Goal: Transaction & Acquisition: Purchase product/service

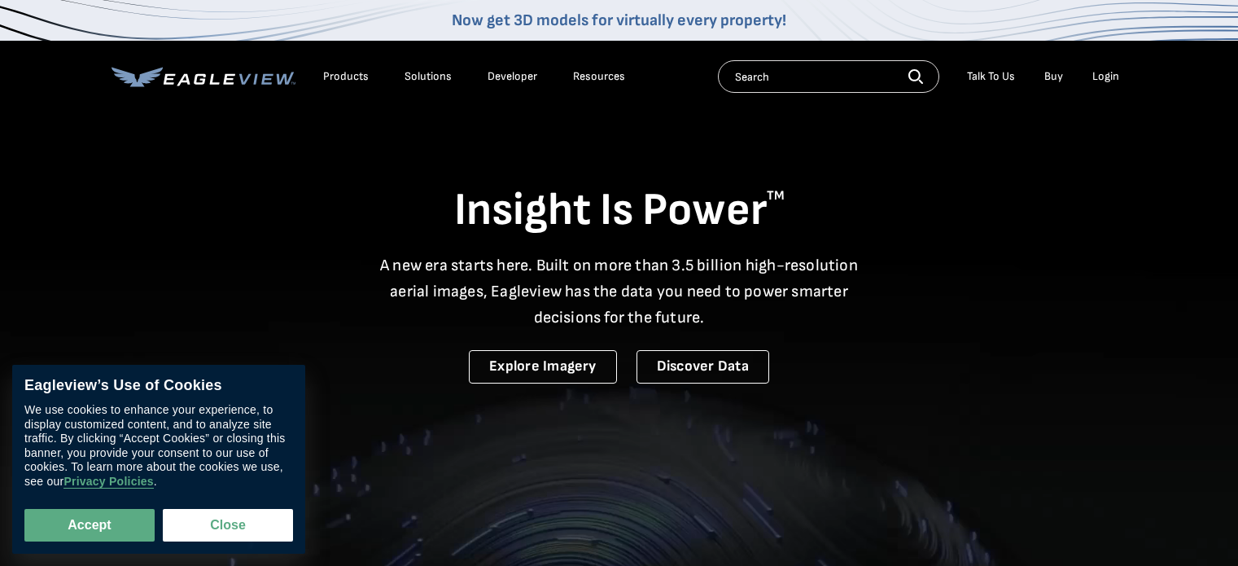
click at [1097, 74] on div "Login" at bounding box center [1105, 76] width 27 height 15
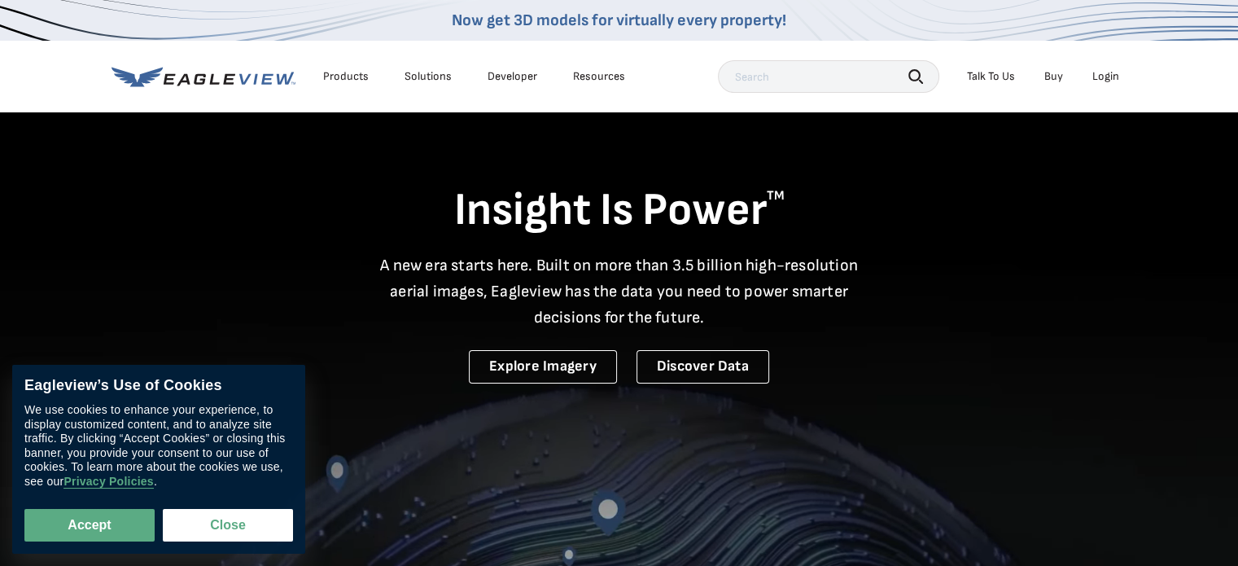
click at [1050, 73] on link "Buy" at bounding box center [1053, 76] width 19 height 15
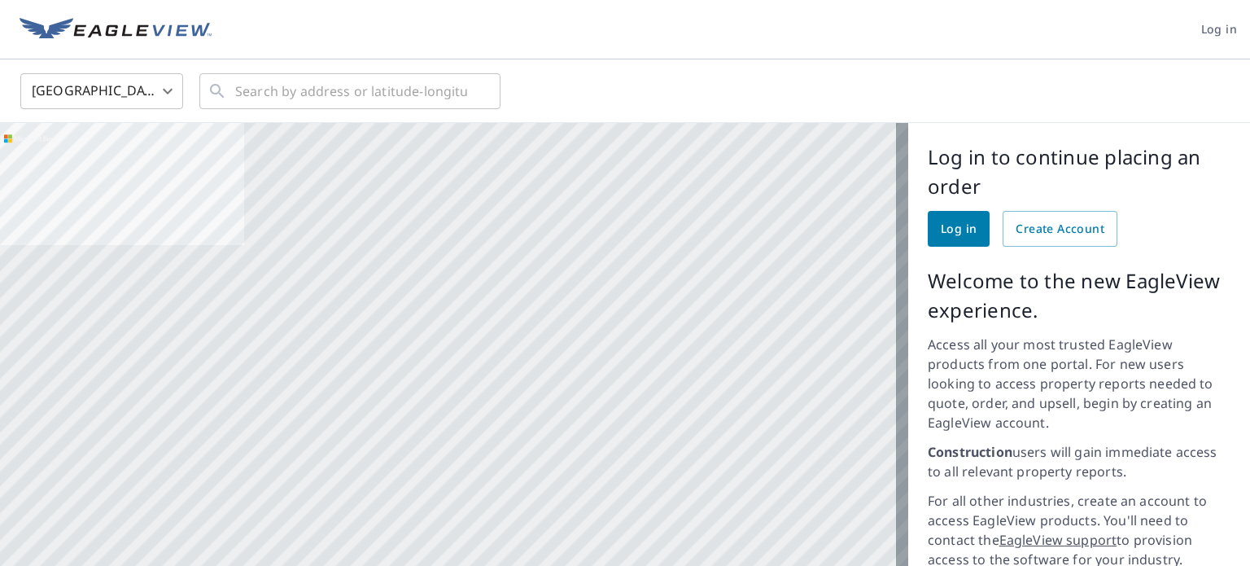
click at [928, 228] on link "Log in" at bounding box center [959, 229] width 62 height 36
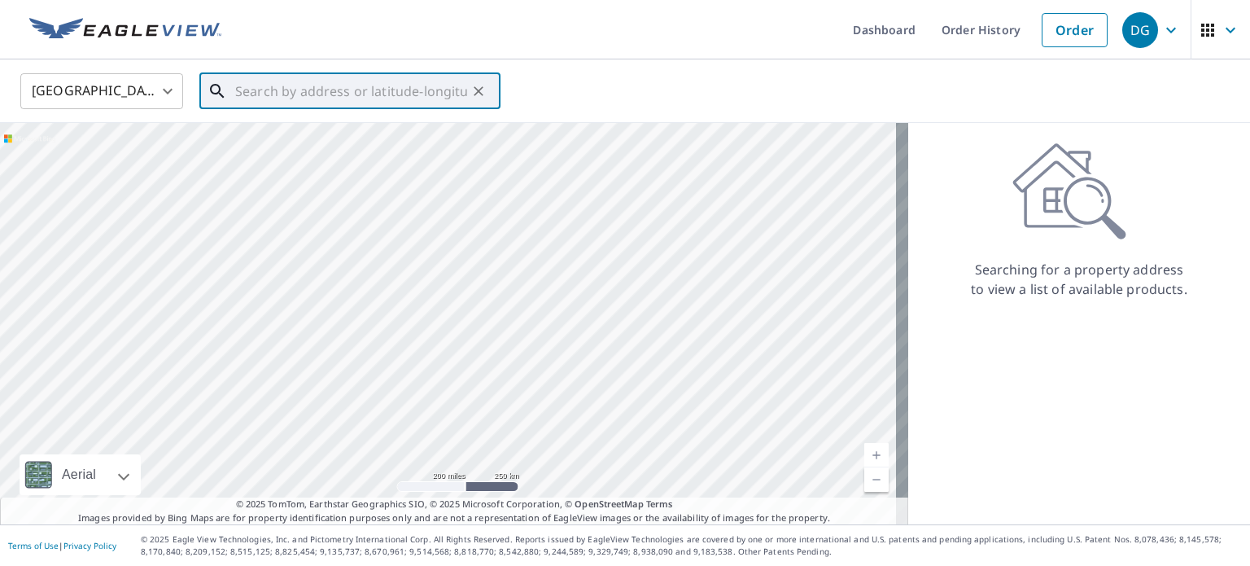
click at [241, 94] on input "text" at bounding box center [351, 91] width 232 height 46
click at [283, 146] on span "515 S Joplin Ave" at bounding box center [360, 139] width 256 height 20
type input "515 S Joplin Ave Tulsa, OK 74112"
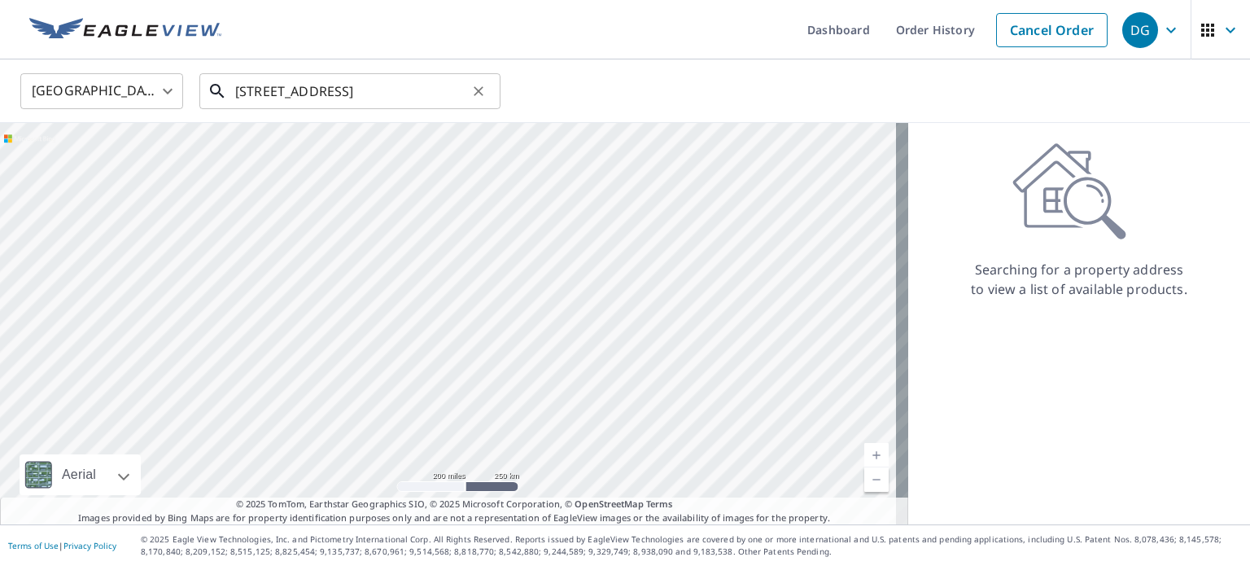
click at [462, 87] on input "515 S Joplin Ave Tulsa, OK 74112" at bounding box center [351, 91] width 232 height 46
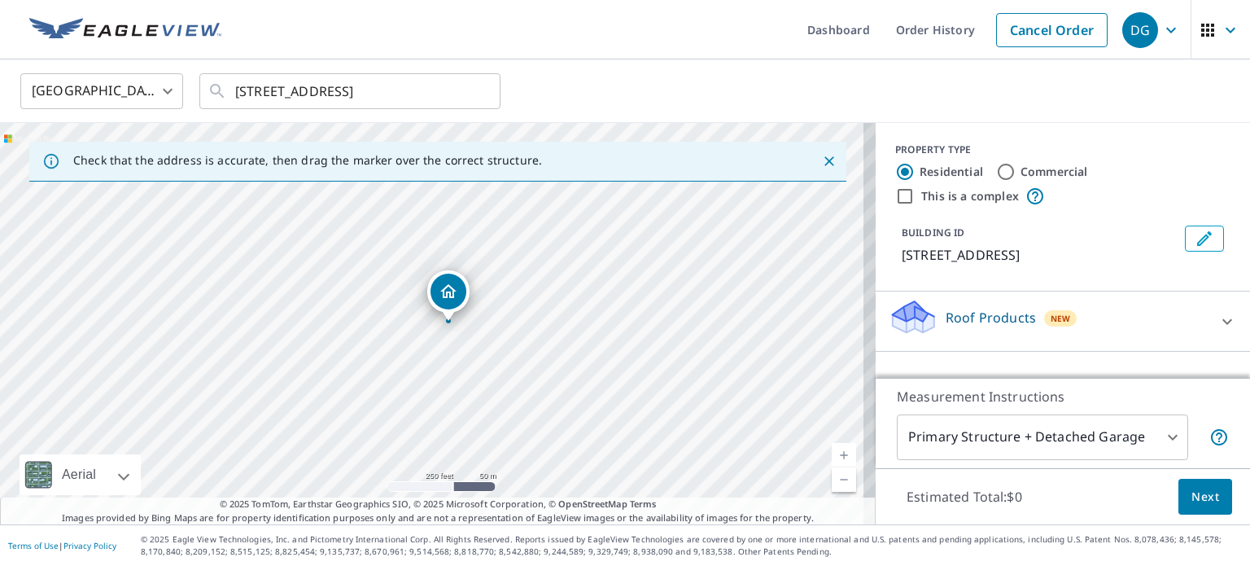
click at [834, 455] on link "Current Level 17, Zoom In" at bounding box center [844, 455] width 24 height 24
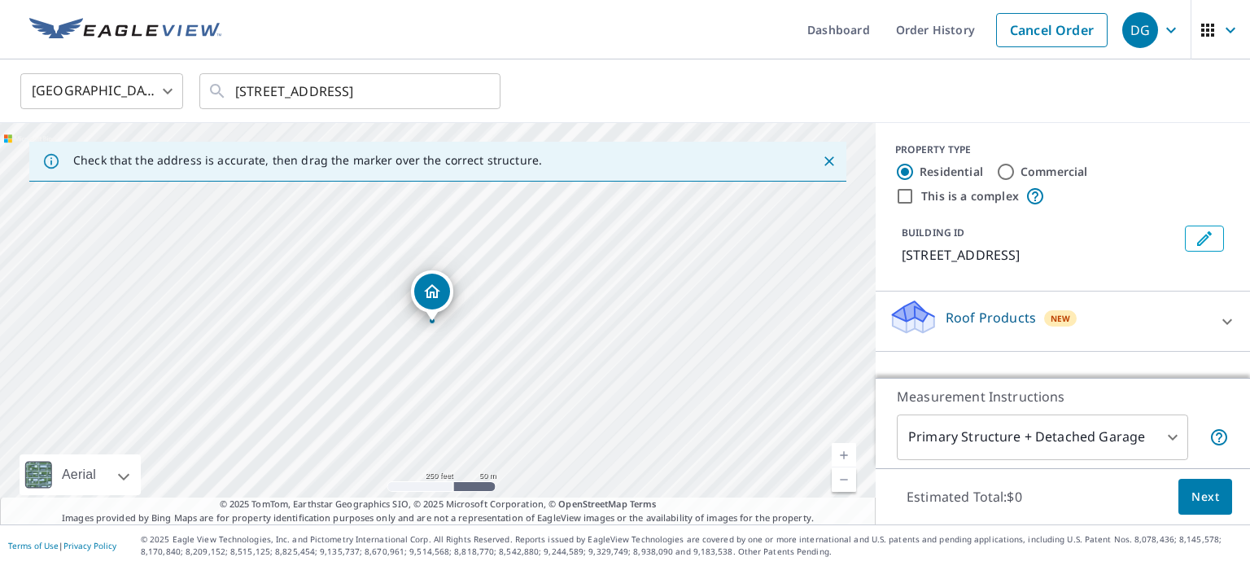
click at [834, 455] on link "Current Level 17, Zoom In" at bounding box center [844, 455] width 24 height 24
click at [834, 455] on link "Current Level 17.894917953942443, Zoom In" at bounding box center [844, 455] width 24 height 24
click at [834, 455] on link "Current Level 18.600887926416064, Zoom In Disabled" at bounding box center [844, 455] width 24 height 24
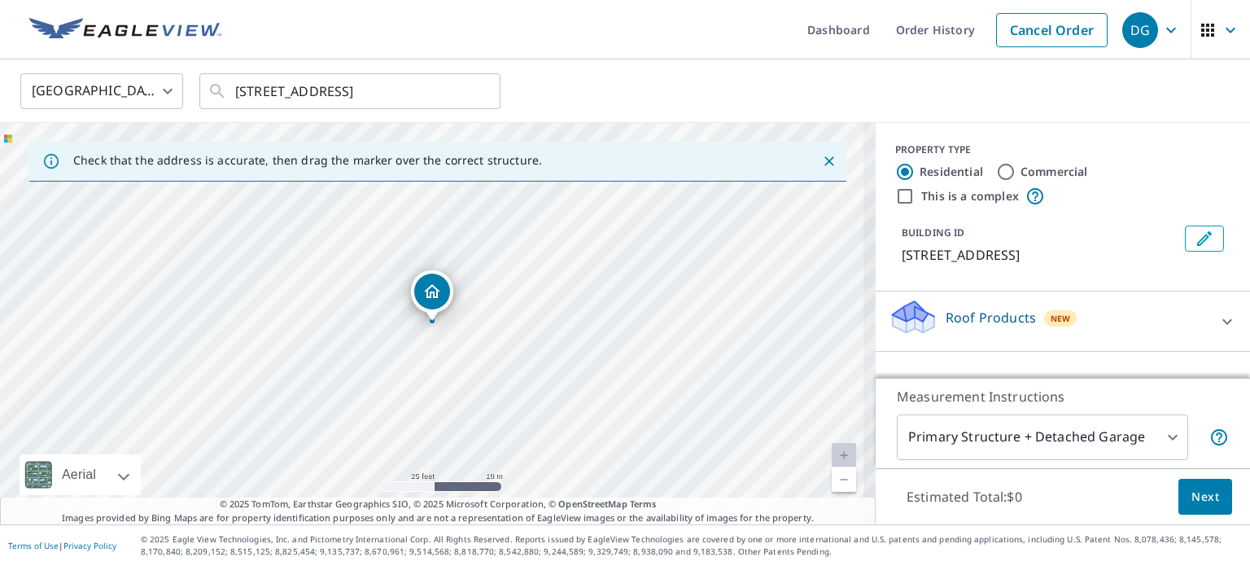
click at [834, 455] on link "Current Level 20, Zoom In Disabled" at bounding box center [844, 455] width 24 height 24
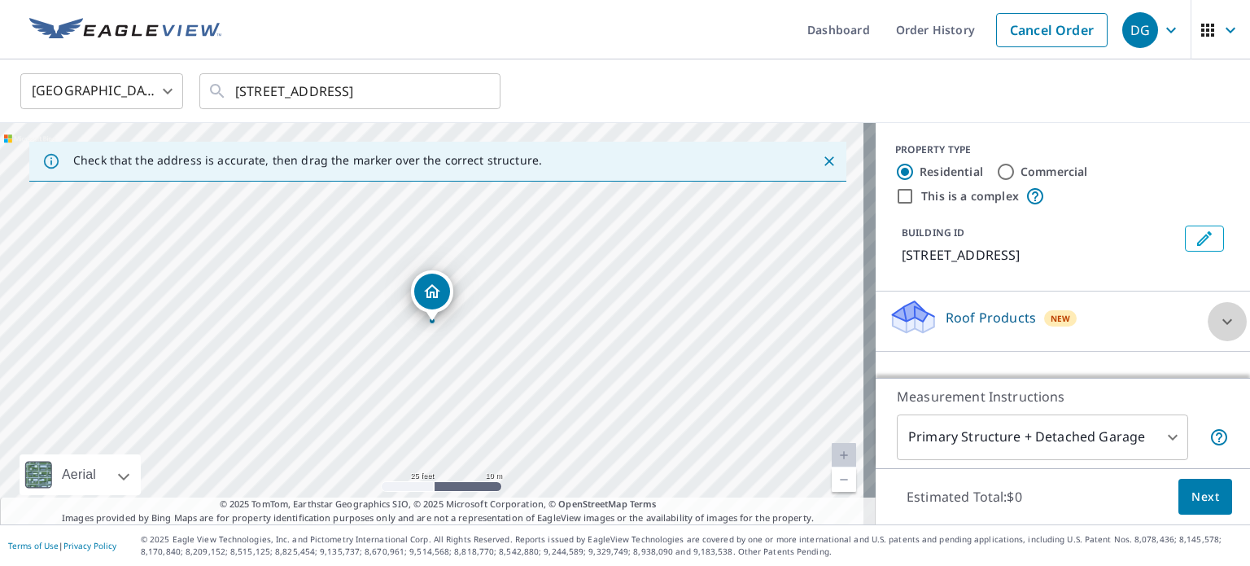
click at [1217, 325] on icon at bounding box center [1227, 322] width 20 height 20
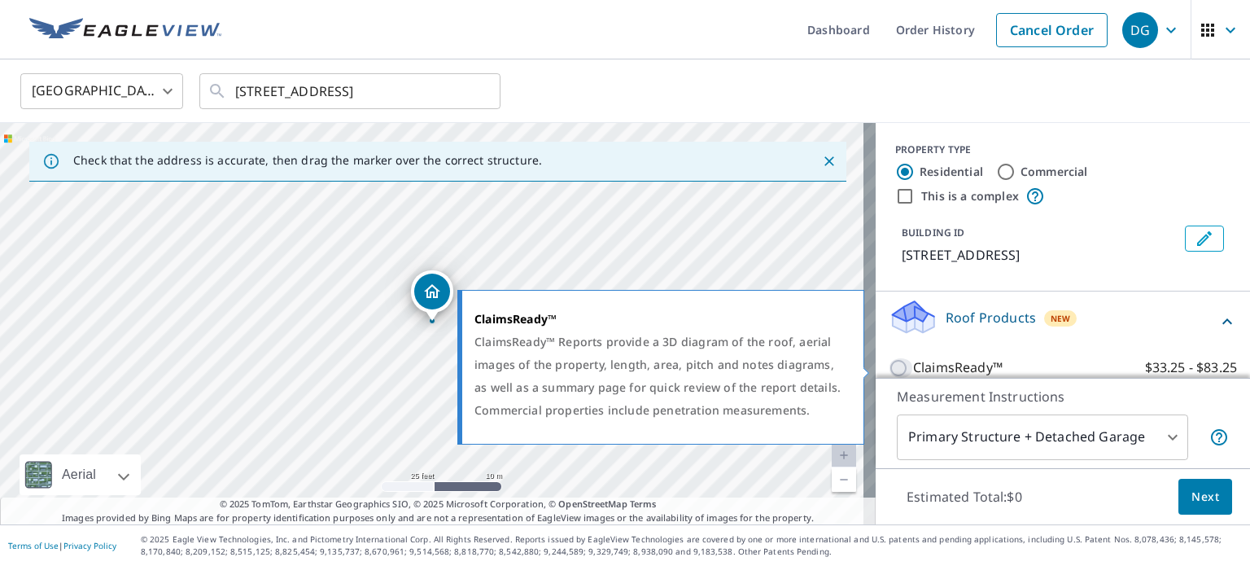
click at [889, 367] on input "ClaimsReady™ $33.25 - $83.25" at bounding box center [901, 368] width 24 height 20
checkbox input "true"
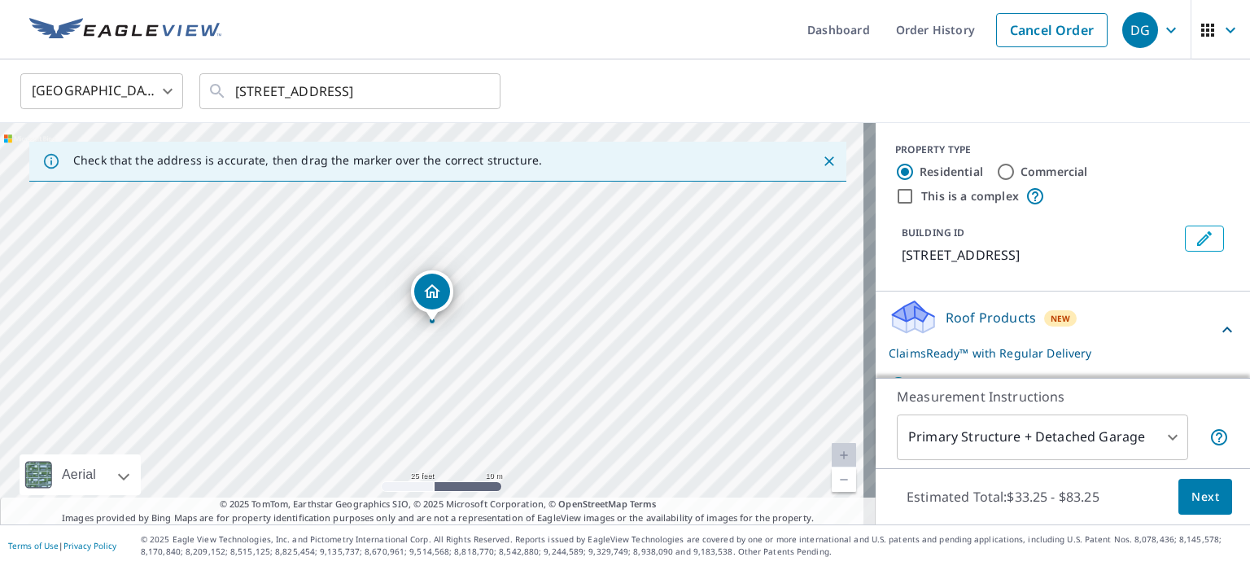
scroll to position [68, 0]
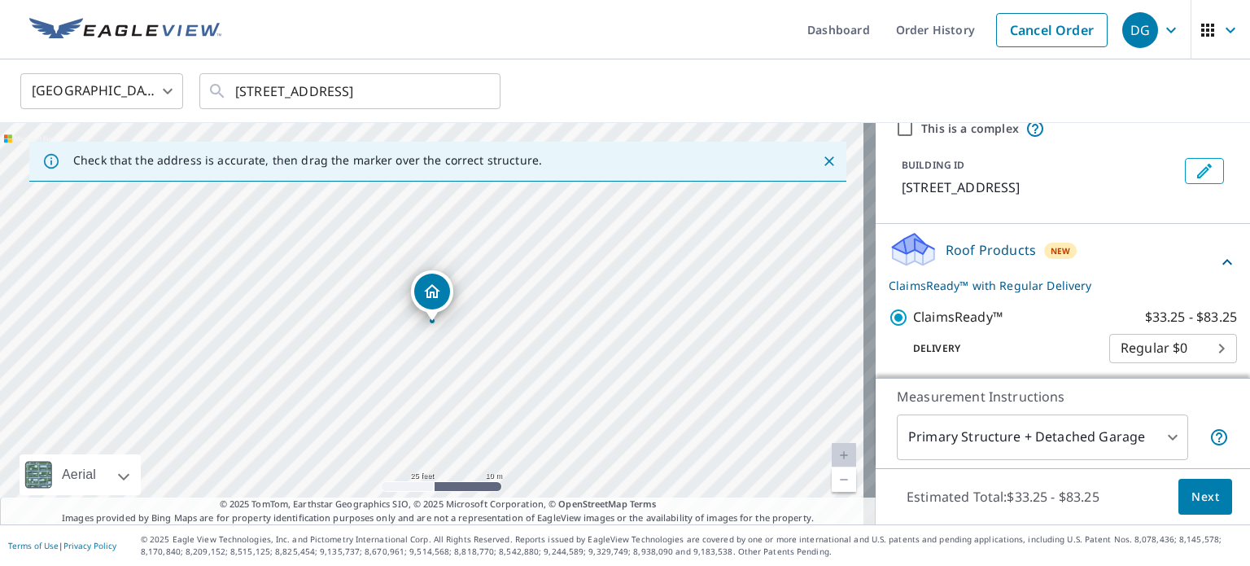
click at [1160, 439] on body "DG DG Dashboard Order History Cancel Order DG United States US ​ 515 S Joplin A…" at bounding box center [625, 283] width 1250 height 566
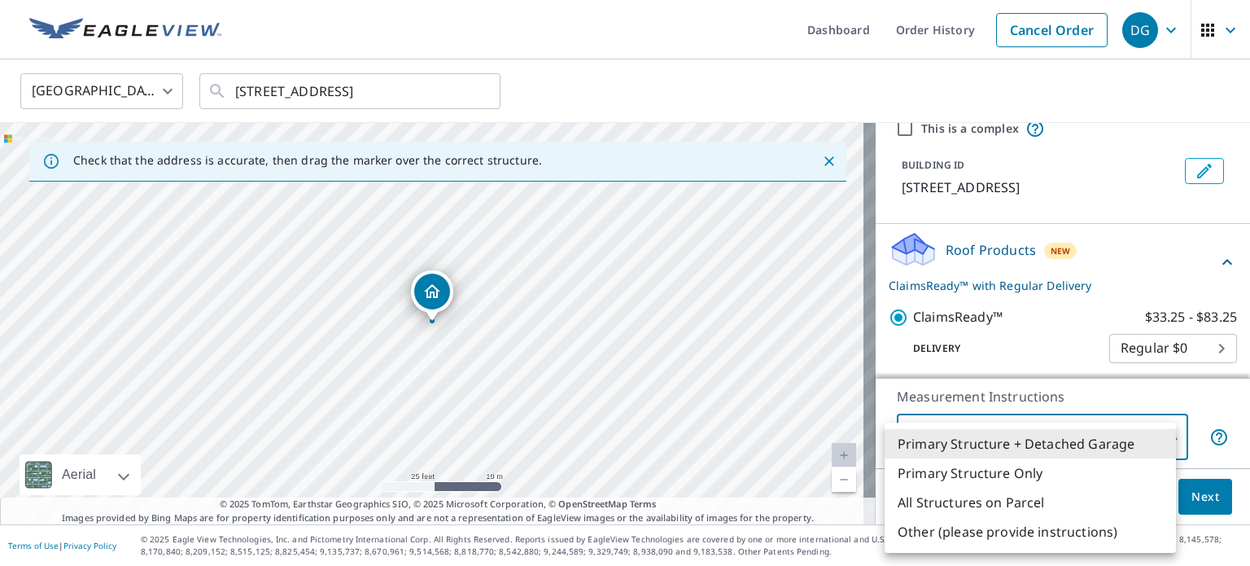
click at [997, 470] on li "Primary Structure Only" at bounding box center [1030, 472] width 291 height 29
type input "2"
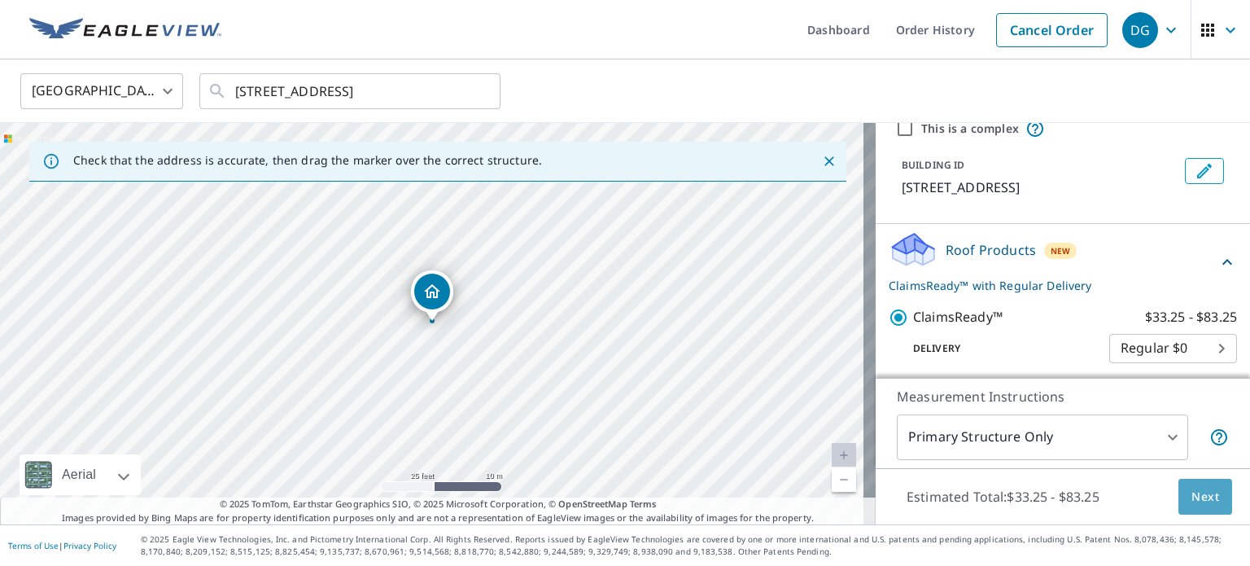
click at [1197, 502] on span "Next" at bounding box center [1205, 497] width 28 height 20
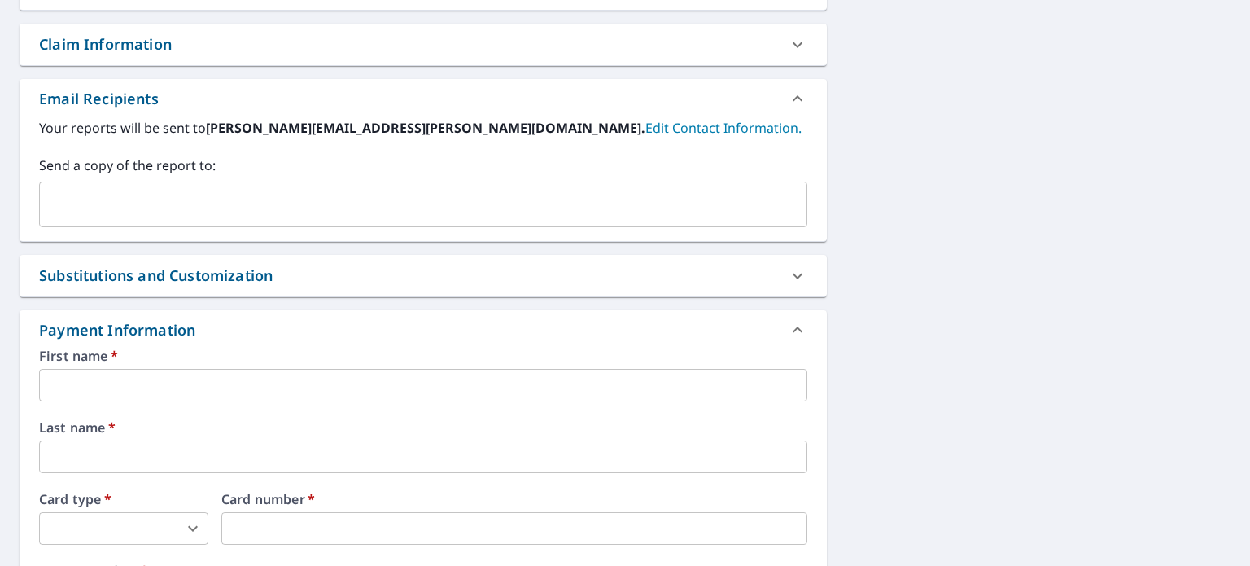
scroll to position [570, 0]
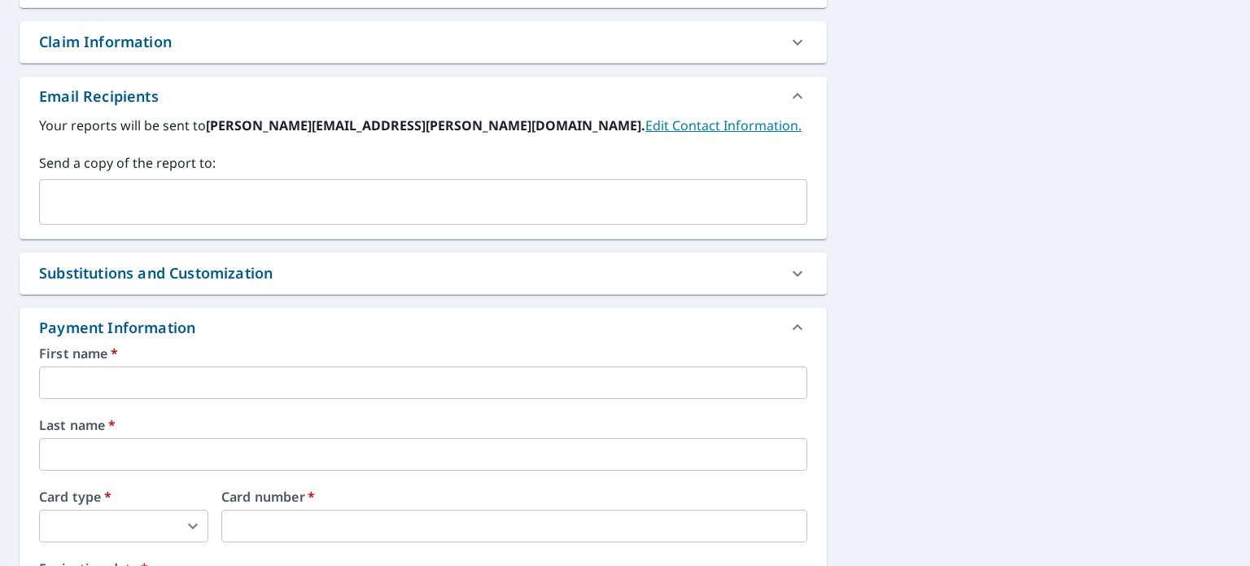
click at [117, 47] on div "Claim Information" at bounding box center [105, 42] width 133 height 22
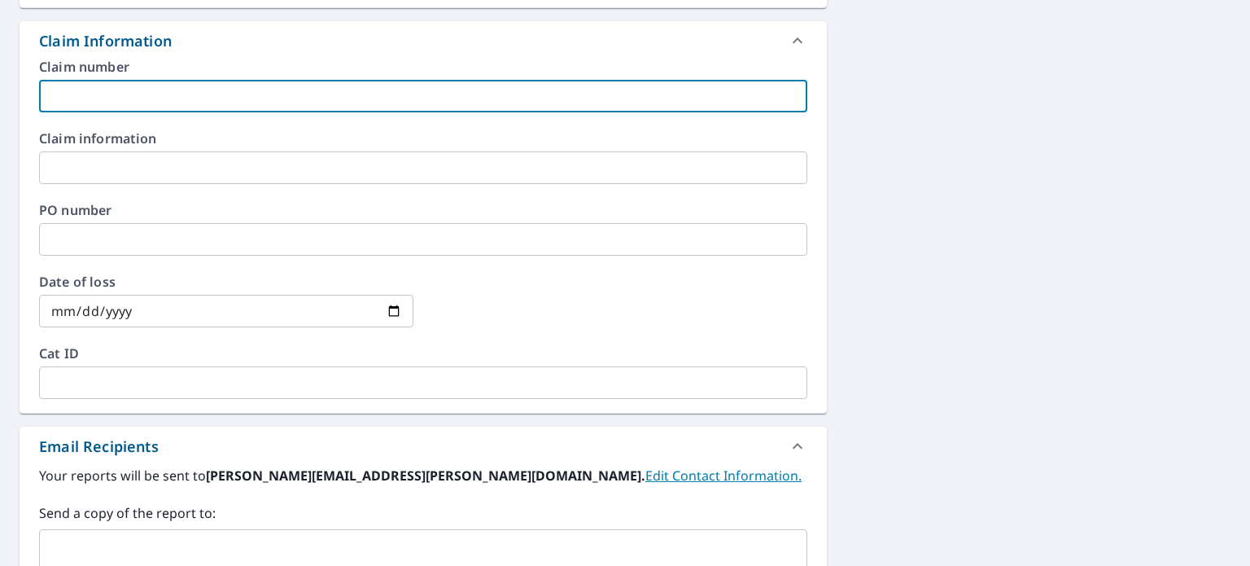
click at [112, 103] on input "text" at bounding box center [423, 96] width 768 height 33
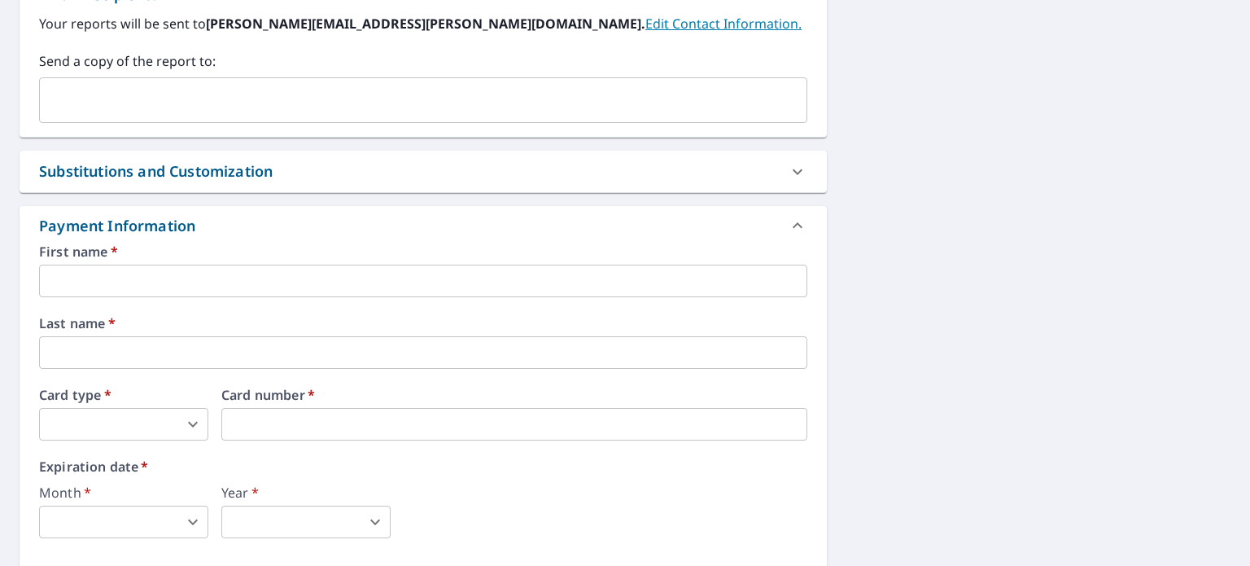
scroll to position [1058, 0]
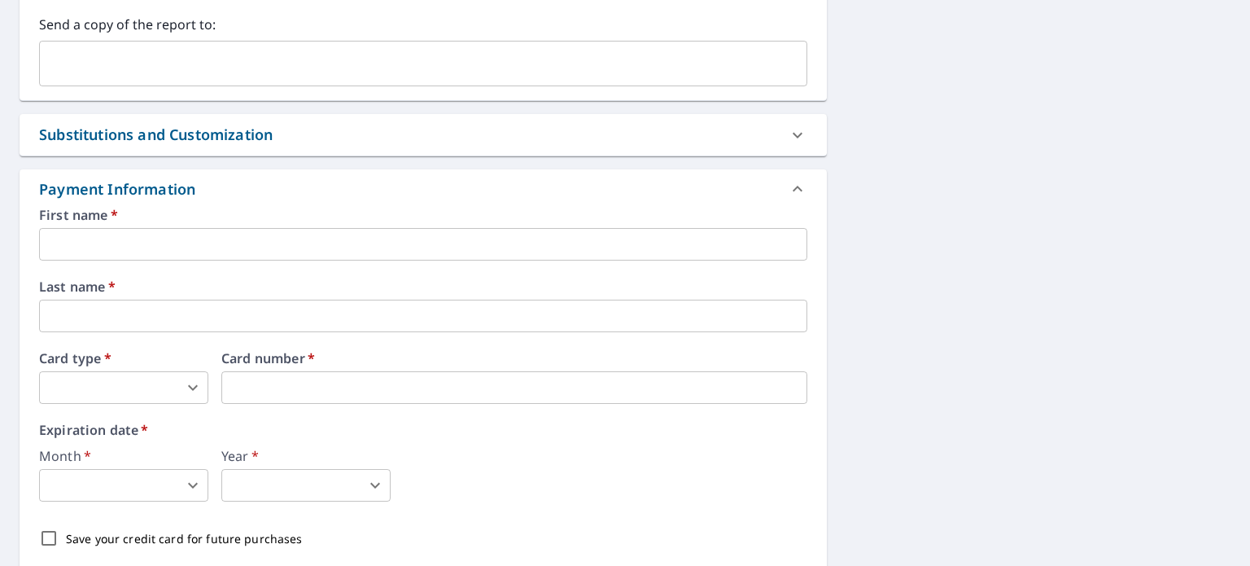
type input "00658357"
click at [86, 237] on input "text" at bounding box center [423, 244] width 768 height 33
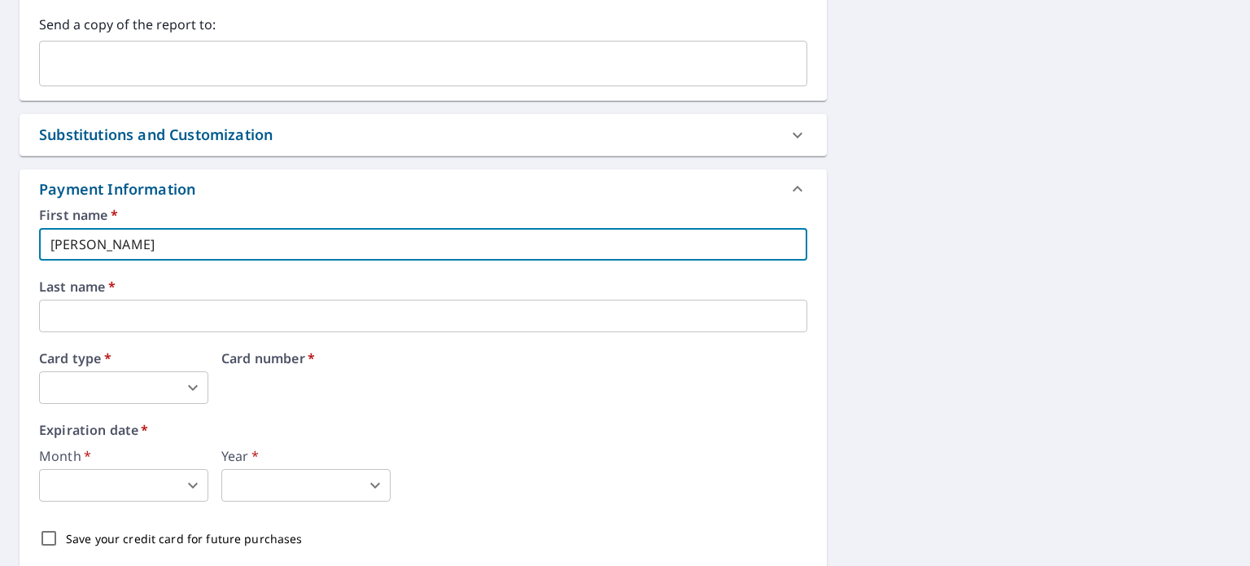
type input "Donna"
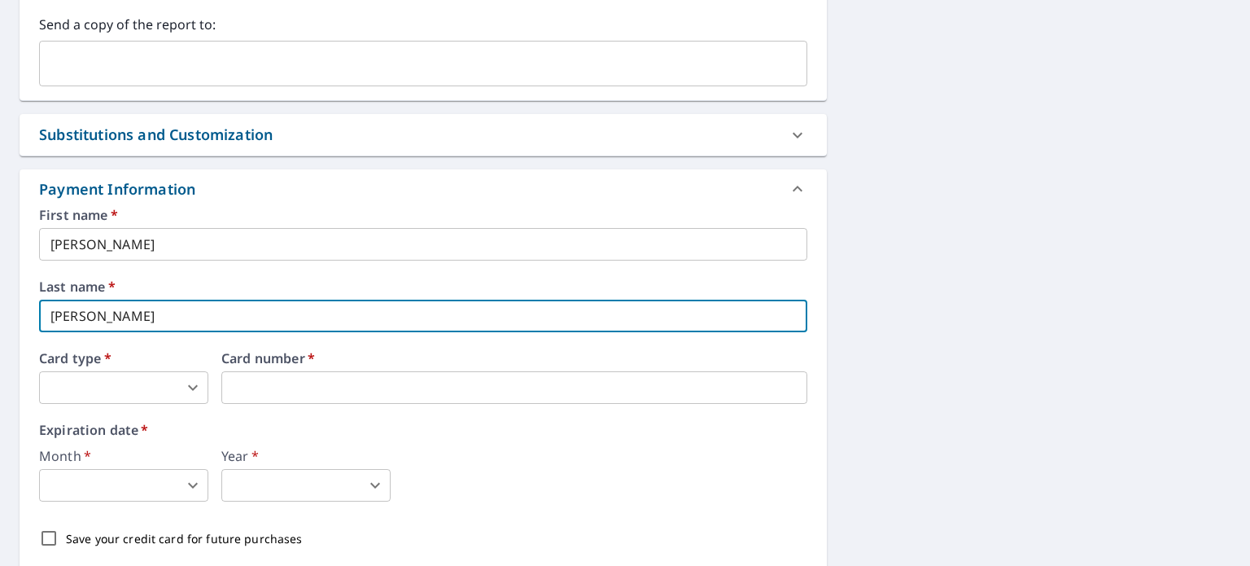
type input "Geissler"
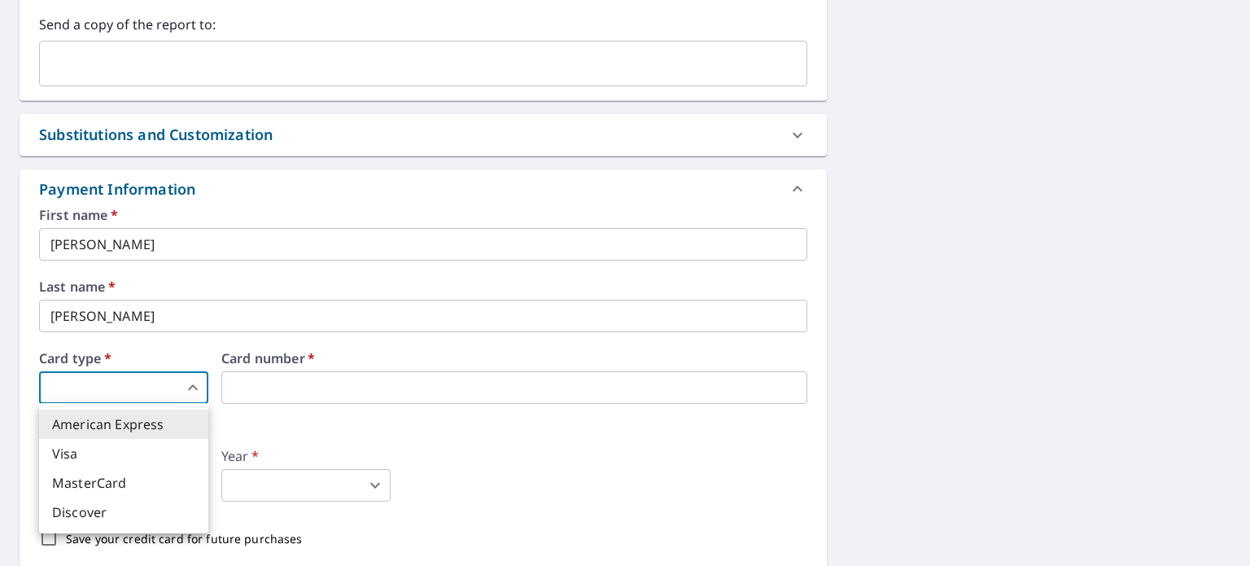
click at [189, 386] on body "DG DG Dashboard Order History Cancel Order DG Dashboard / Finalize Order Finali…" at bounding box center [625, 283] width 1250 height 566
click at [94, 455] on li "Visa" at bounding box center [123, 453] width 169 height 29
type input "2"
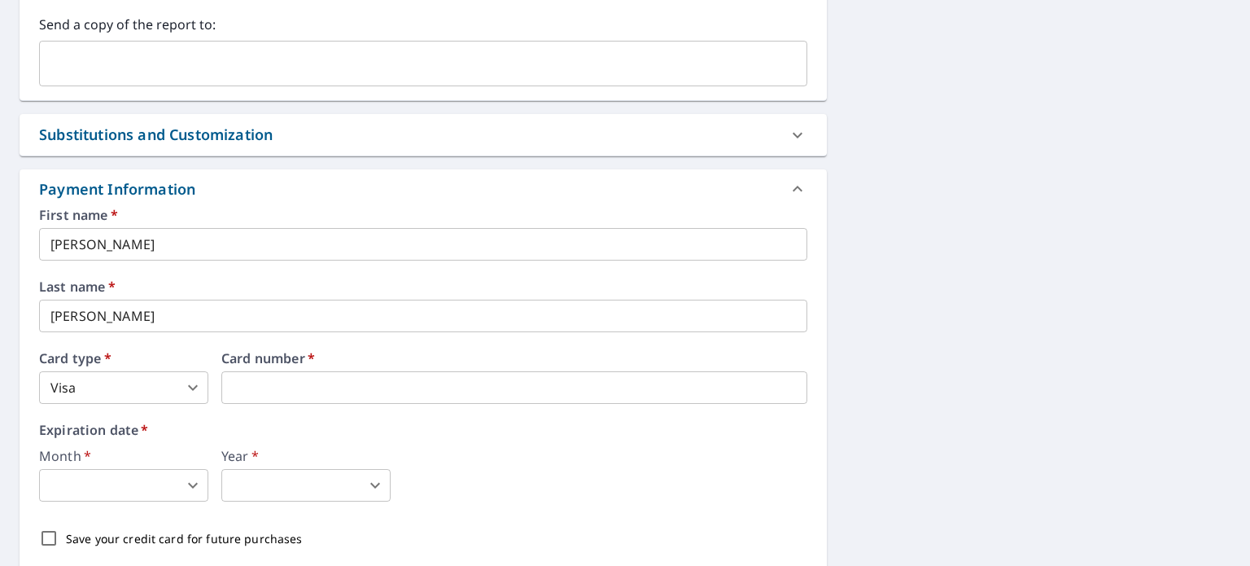
click at [194, 478] on body "DG DG Dashboard Order History Cancel Order DG Dashboard / Finalize Order Finali…" at bounding box center [625, 283] width 1250 height 566
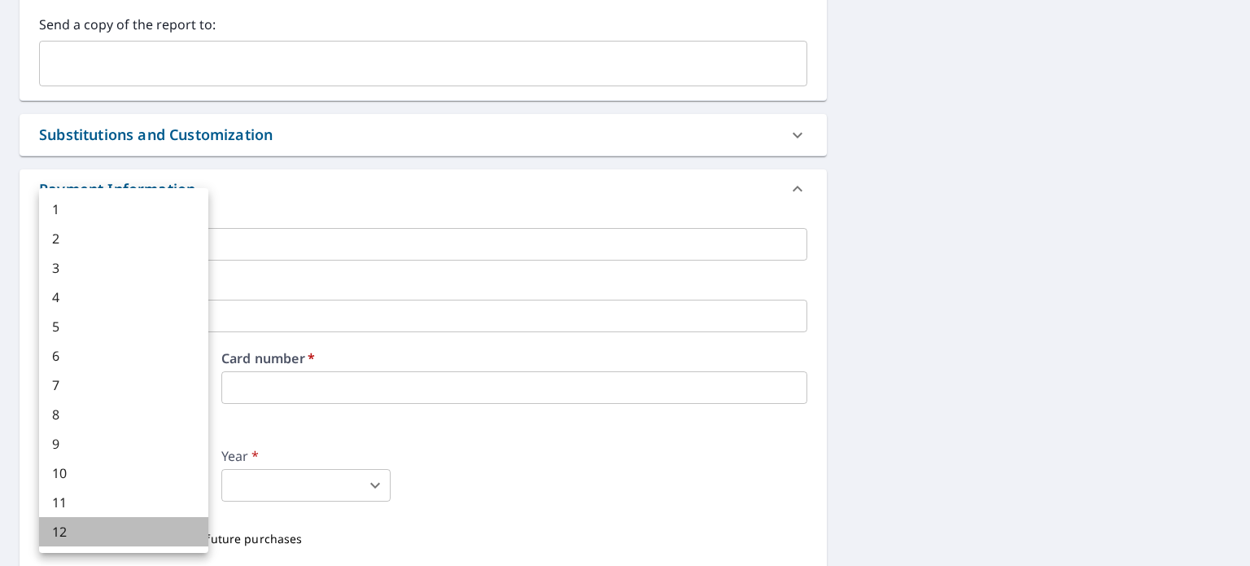
click at [116, 521] on li "12" at bounding box center [123, 531] width 169 height 29
type input "12"
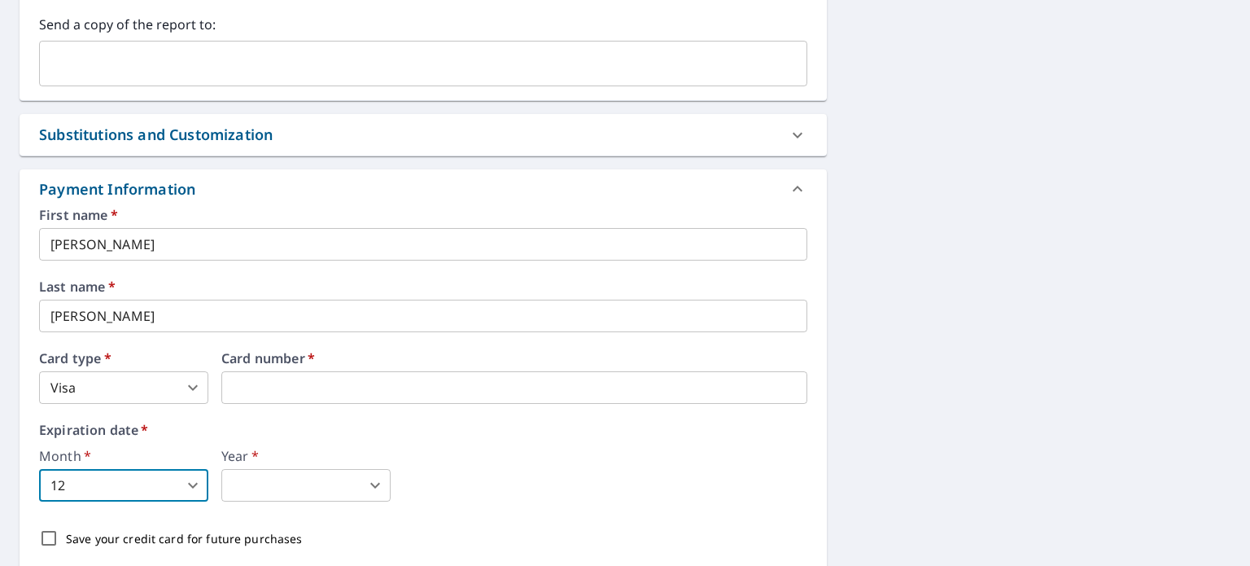
click at [366, 490] on body "DG DG Dashboard Order History Cancel Order DG Dashboard / Finalize Order Finali…" at bounding box center [625, 283] width 1250 height 566
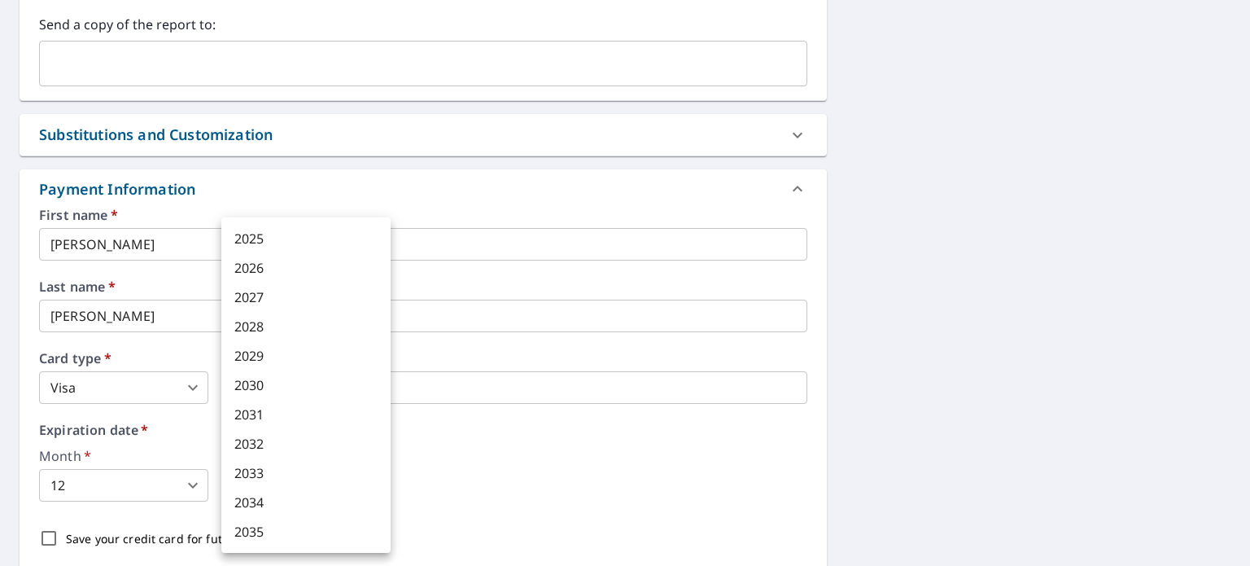
click at [253, 287] on li "2027" at bounding box center [305, 296] width 169 height 29
type input "2027"
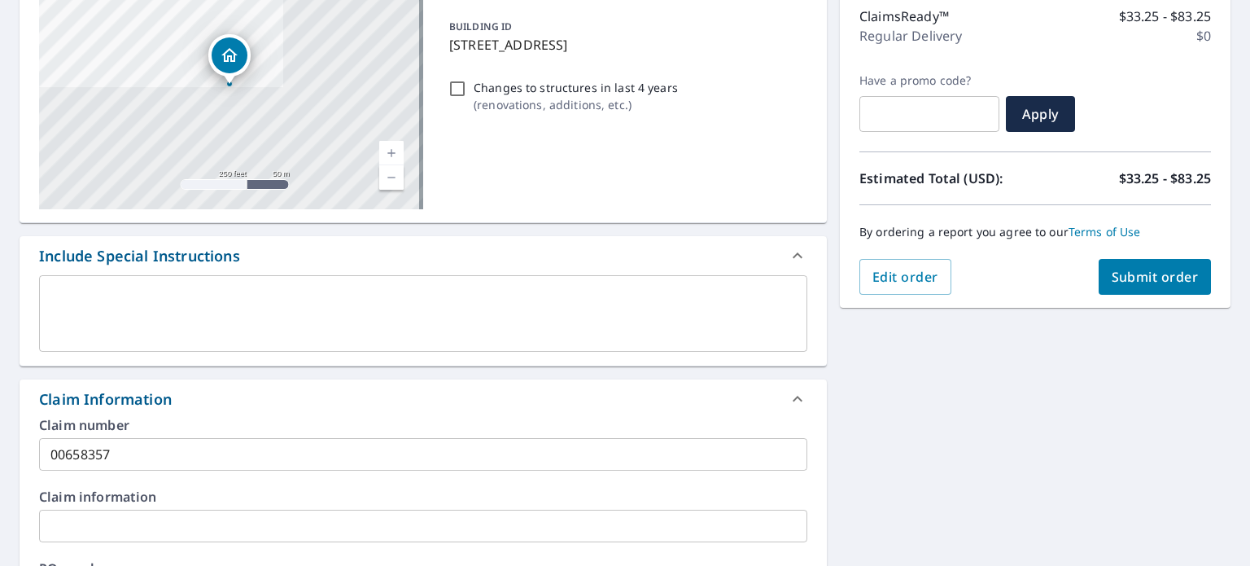
scroll to position [189, 0]
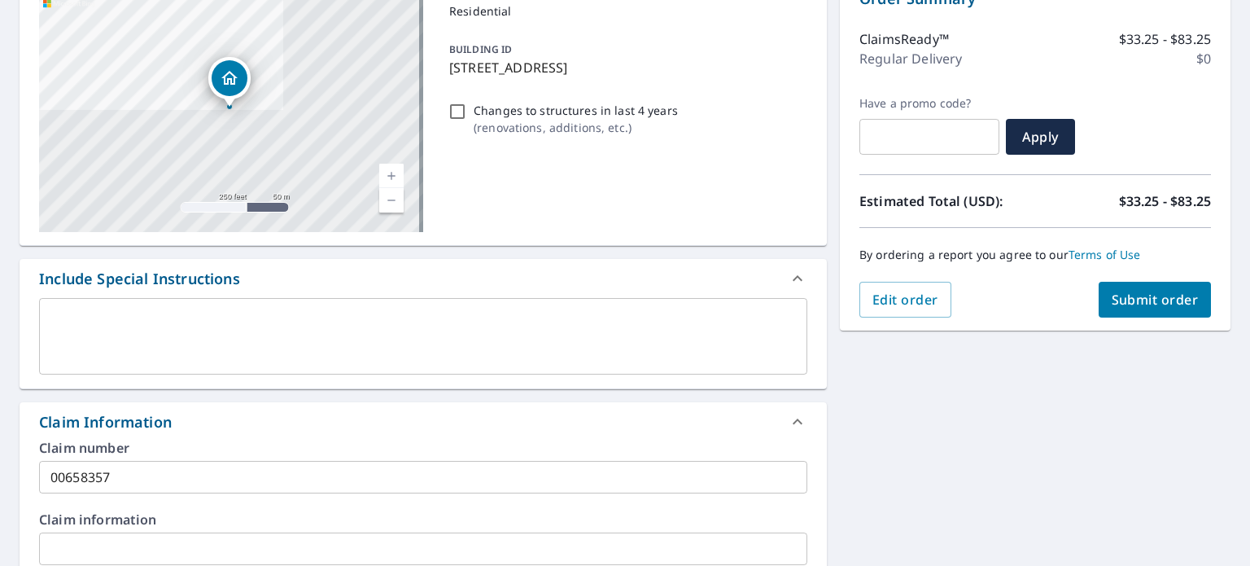
click at [1125, 299] on span "Submit order" at bounding box center [1155, 299] width 87 height 18
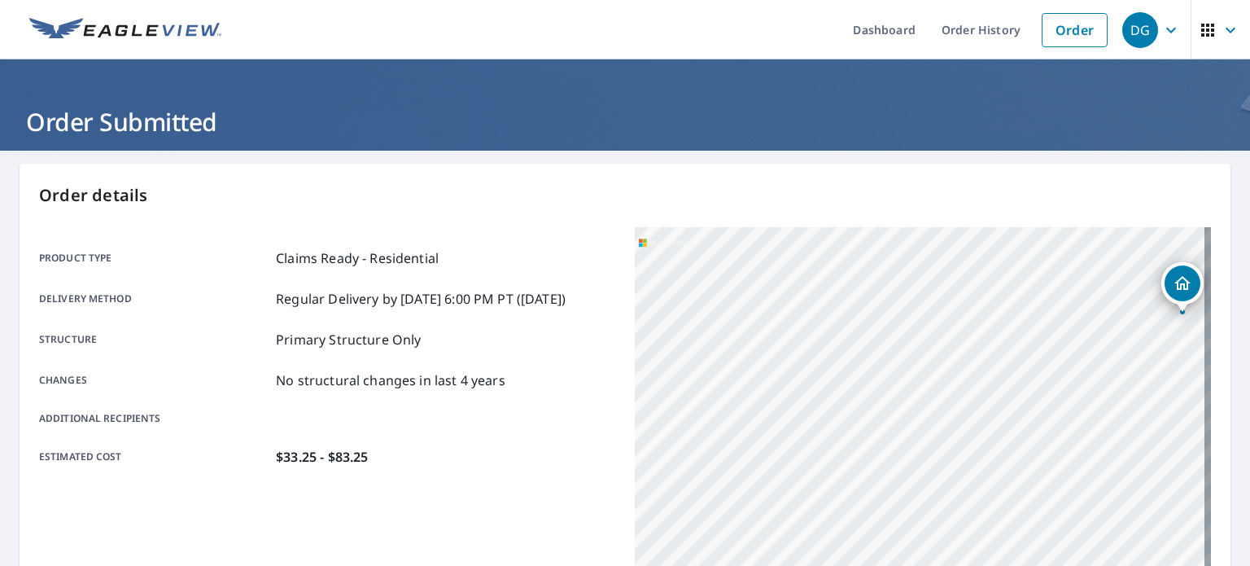
click at [1161, 33] on icon "button" at bounding box center [1171, 30] width 20 height 20
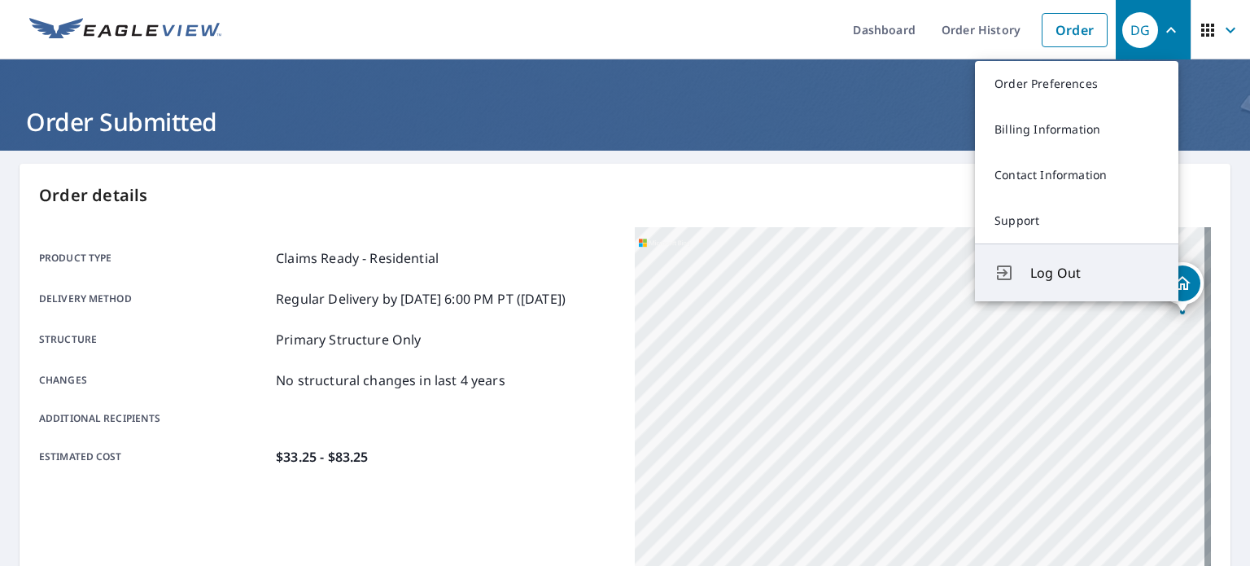
click at [1051, 273] on span "Log Out" at bounding box center [1094, 273] width 129 height 20
